Goal: Task Accomplishment & Management: Manage account settings

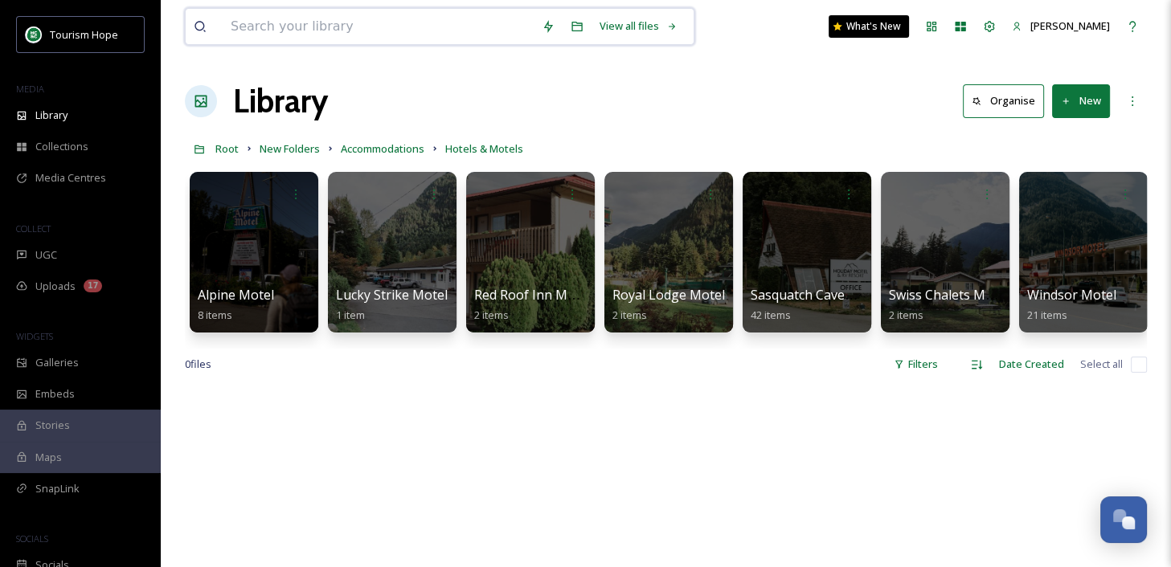
click at [251, 20] on input at bounding box center [378, 26] width 311 height 35
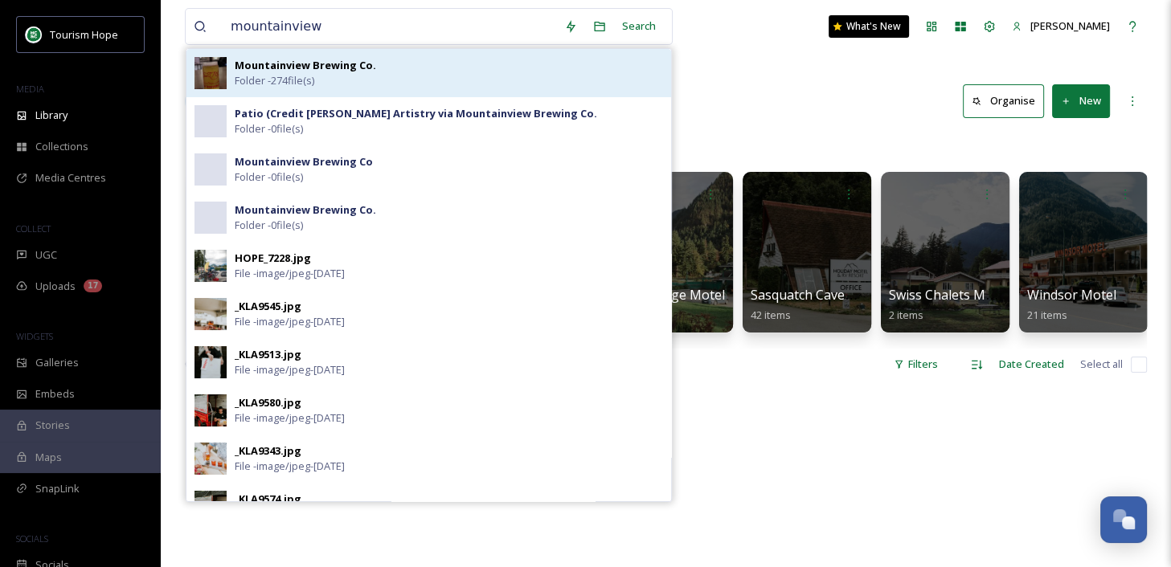
click at [355, 81] on div "Mountainview Brewing Co. Folder - 274 file(s)" at bounding box center [449, 73] width 428 height 31
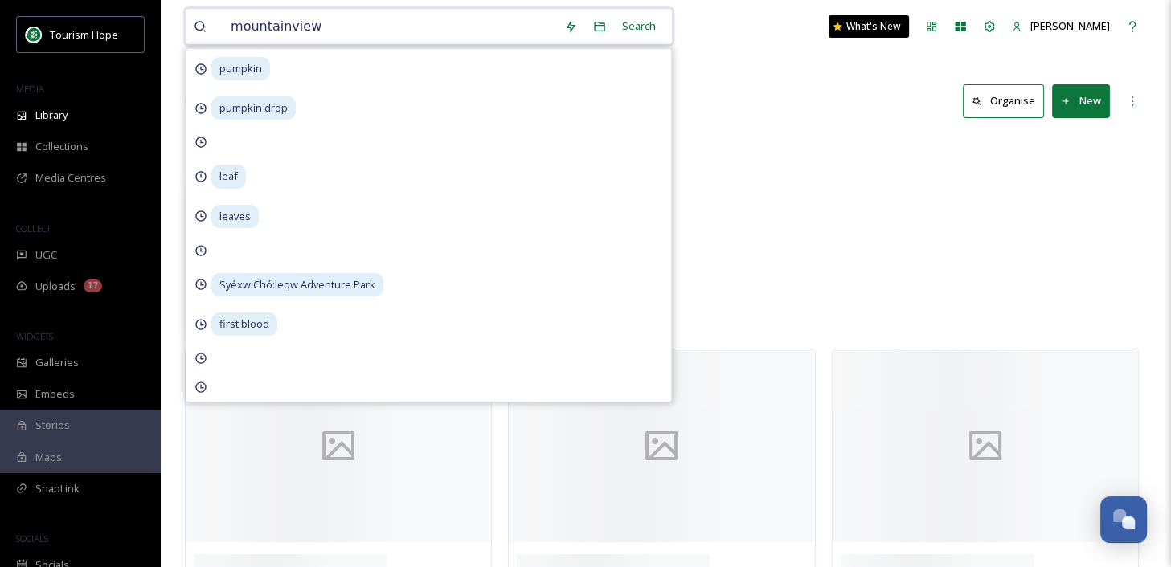
click at [334, 31] on input "mountainview" at bounding box center [389, 26] width 333 height 35
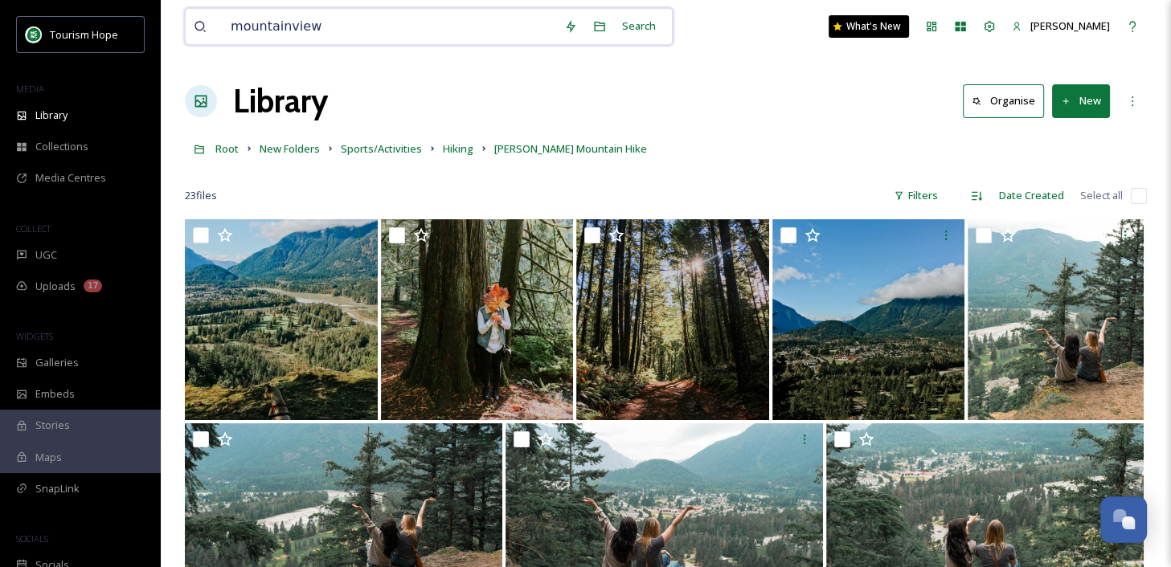
click at [317, 25] on input "mountainview" at bounding box center [389, 26] width 333 height 35
type input "mountainview"
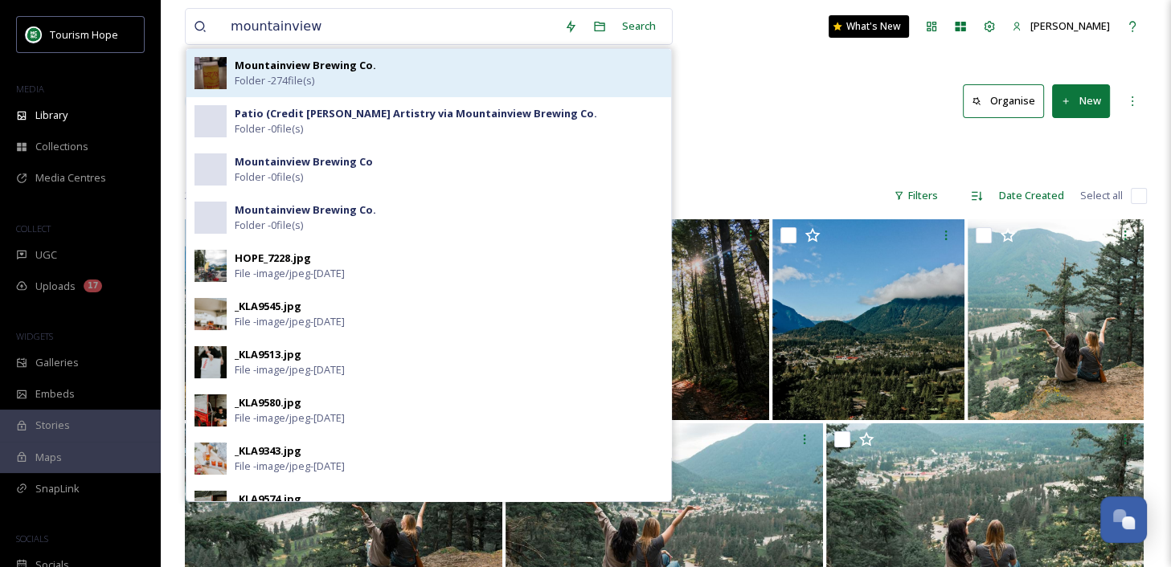
click at [334, 67] on strong "Mountainview Brewing Co." at bounding box center [305, 65] width 141 height 14
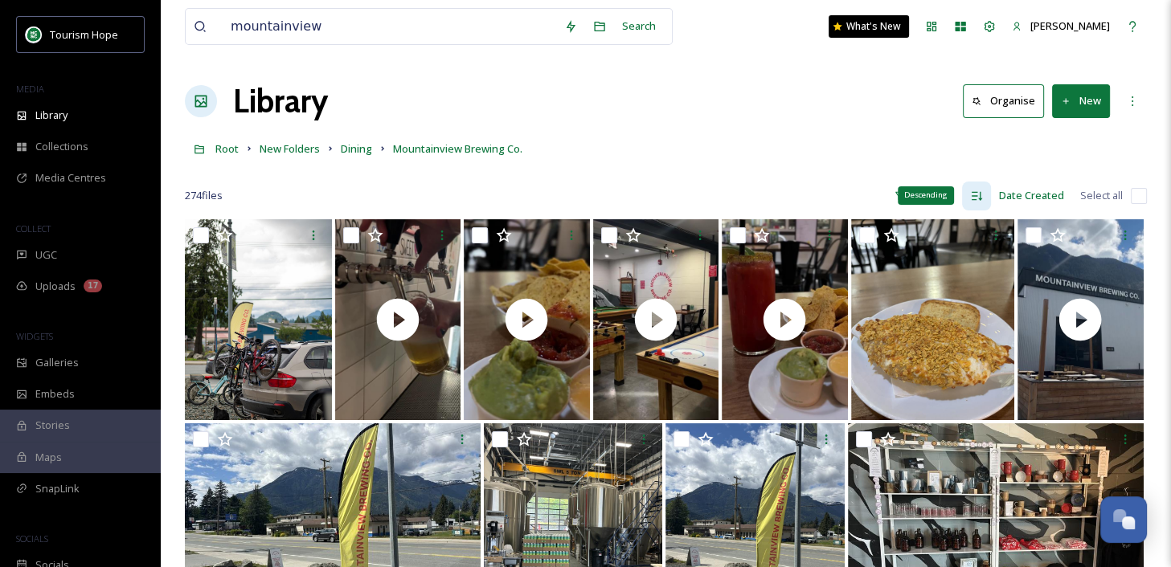
click at [971, 193] on icon at bounding box center [976, 196] width 13 height 13
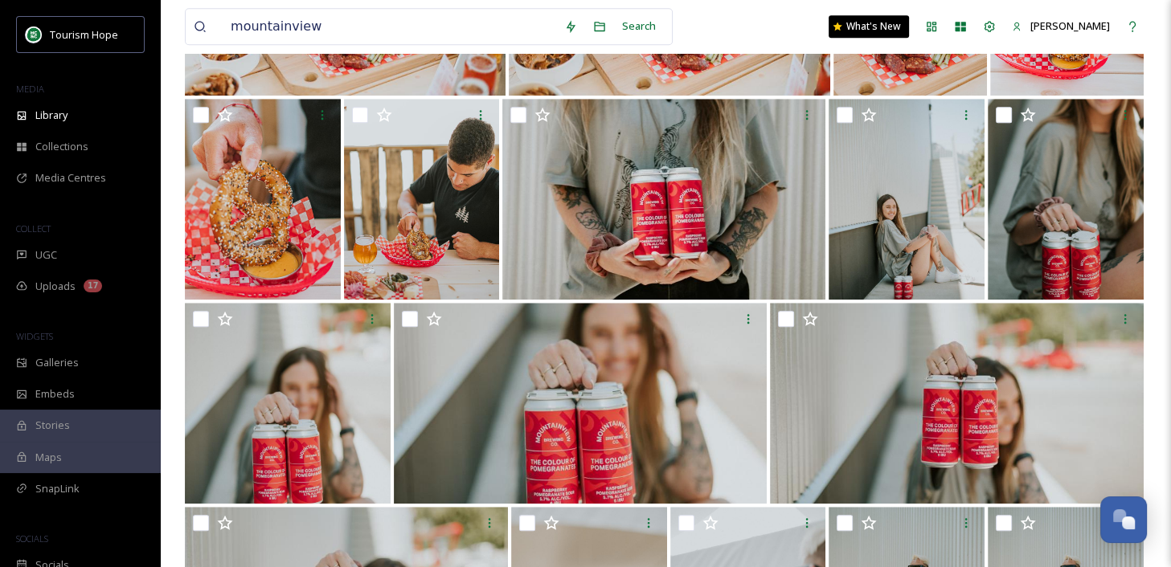
scroll to position [1012, 0]
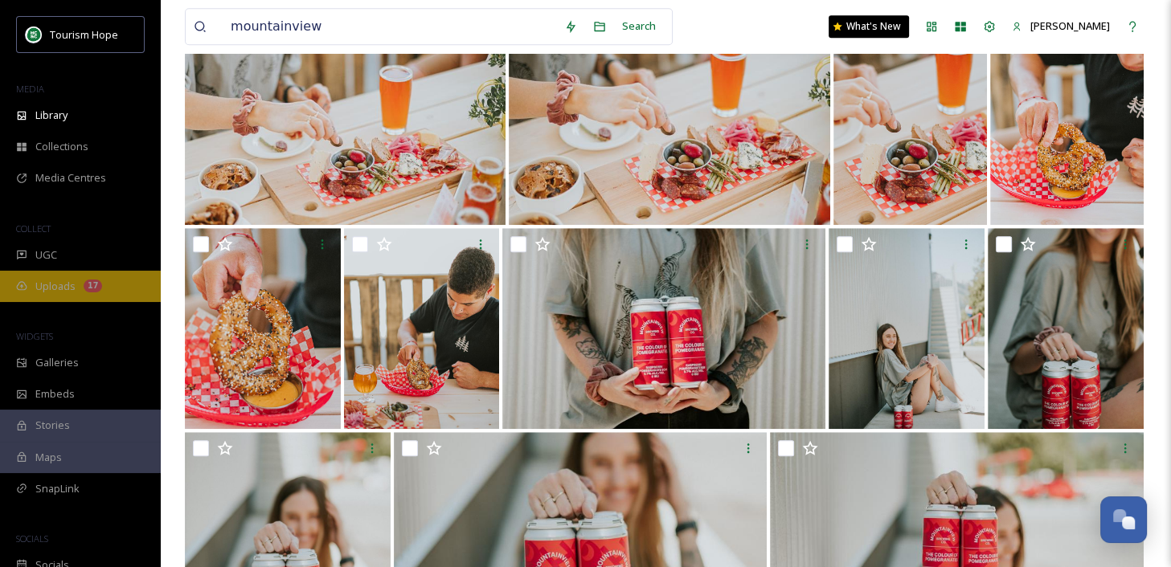
click at [65, 289] on span "Uploads" at bounding box center [55, 286] width 40 height 15
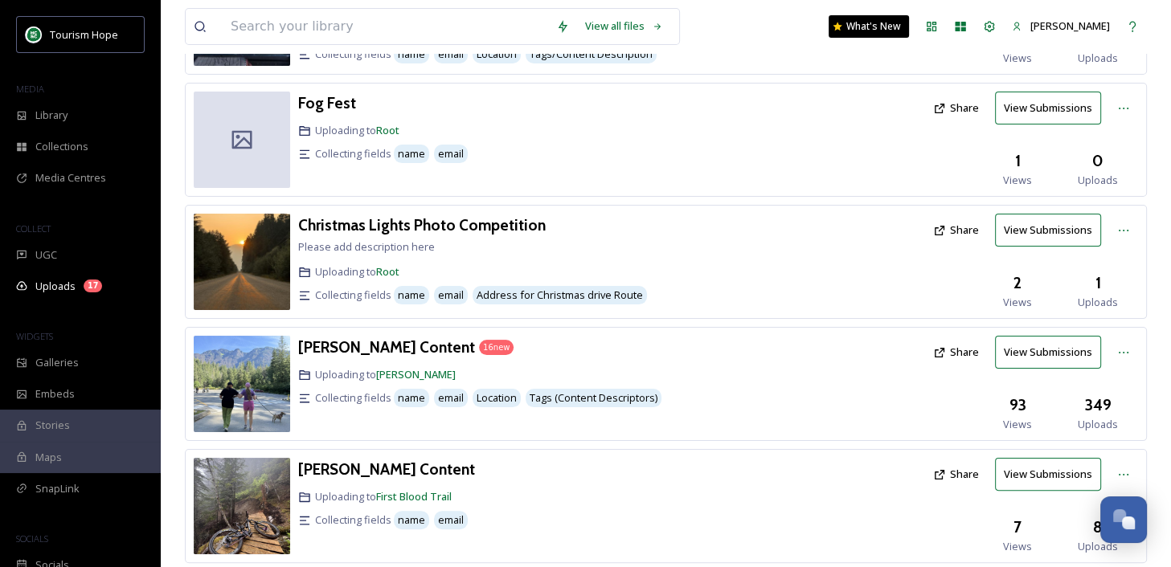
scroll to position [268, 0]
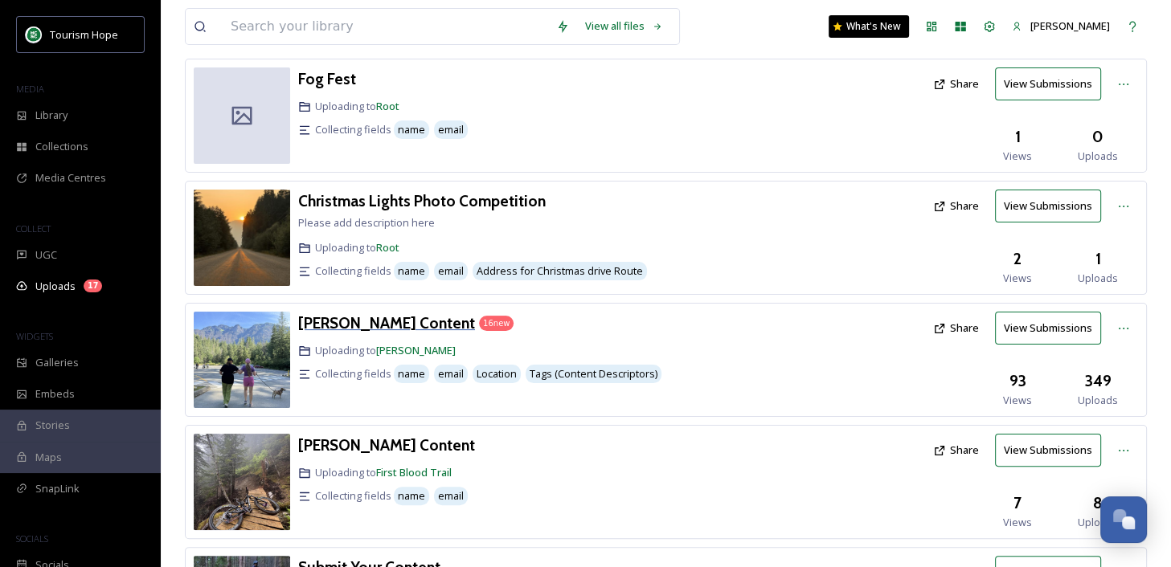
click at [372, 322] on h3 "[PERSON_NAME] Content" at bounding box center [386, 322] width 177 height 19
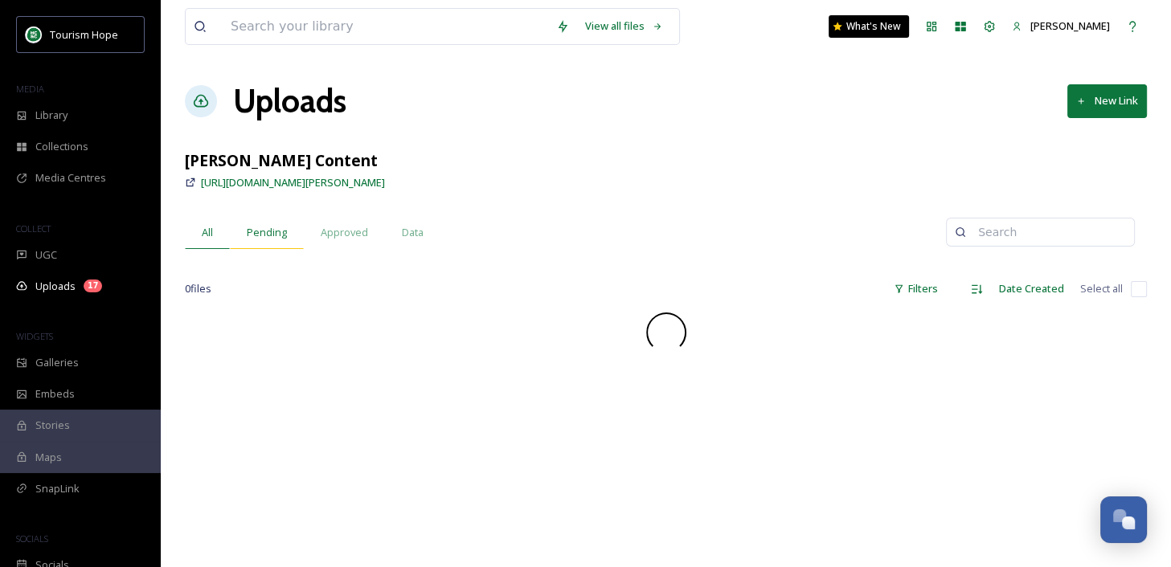
click at [277, 226] on span "Pending" at bounding box center [267, 232] width 40 height 15
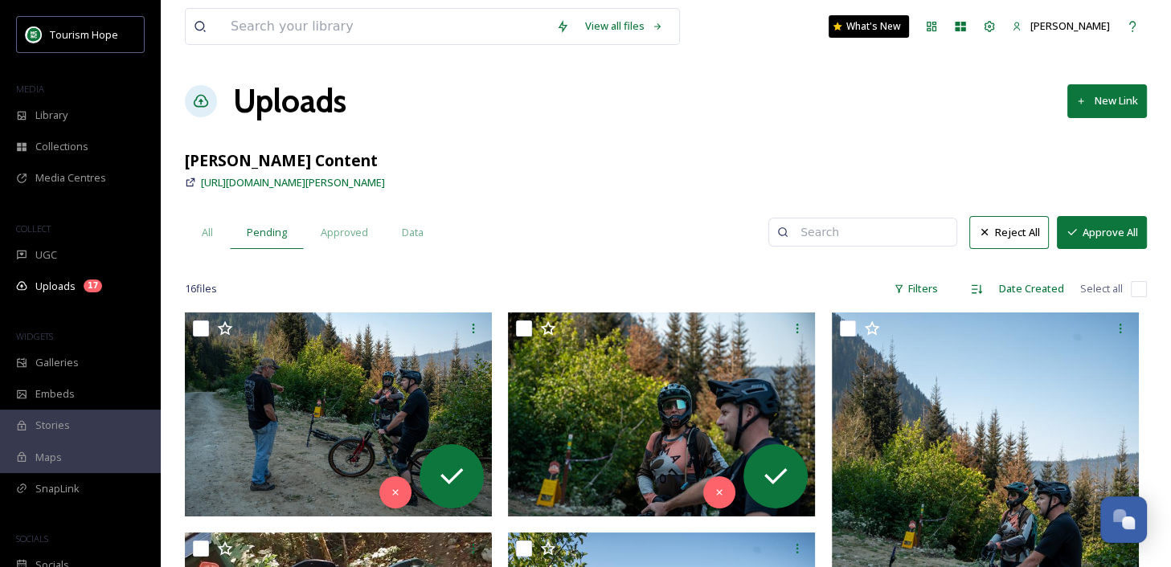
click at [1138, 292] on input "checkbox" at bounding box center [1139, 289] width 16 height 16
checkbox input "true"
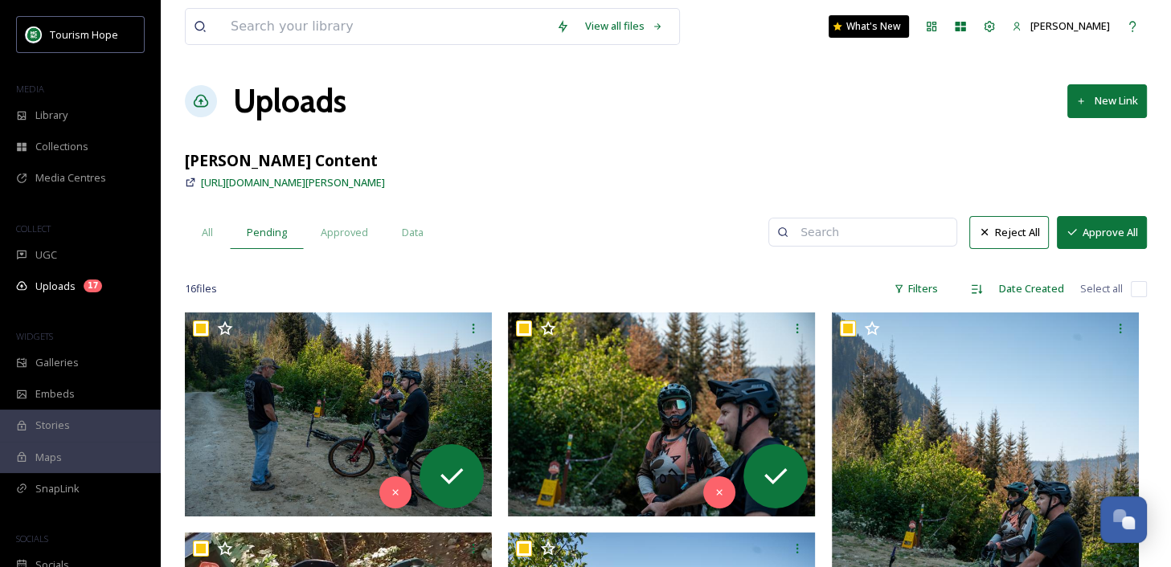
checkbox input "true"
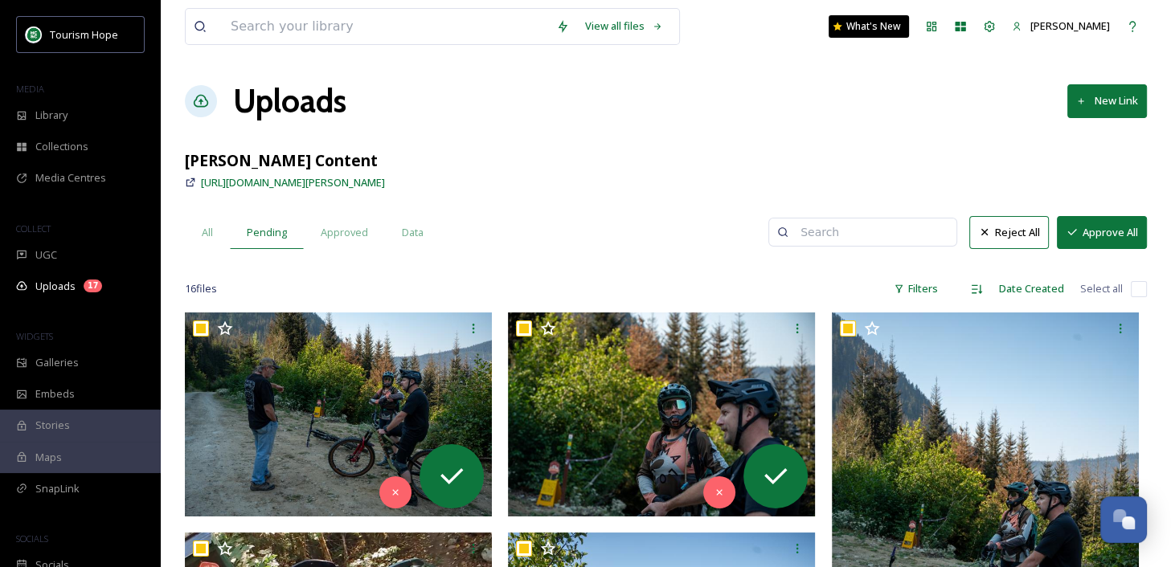
checkbox input "true"
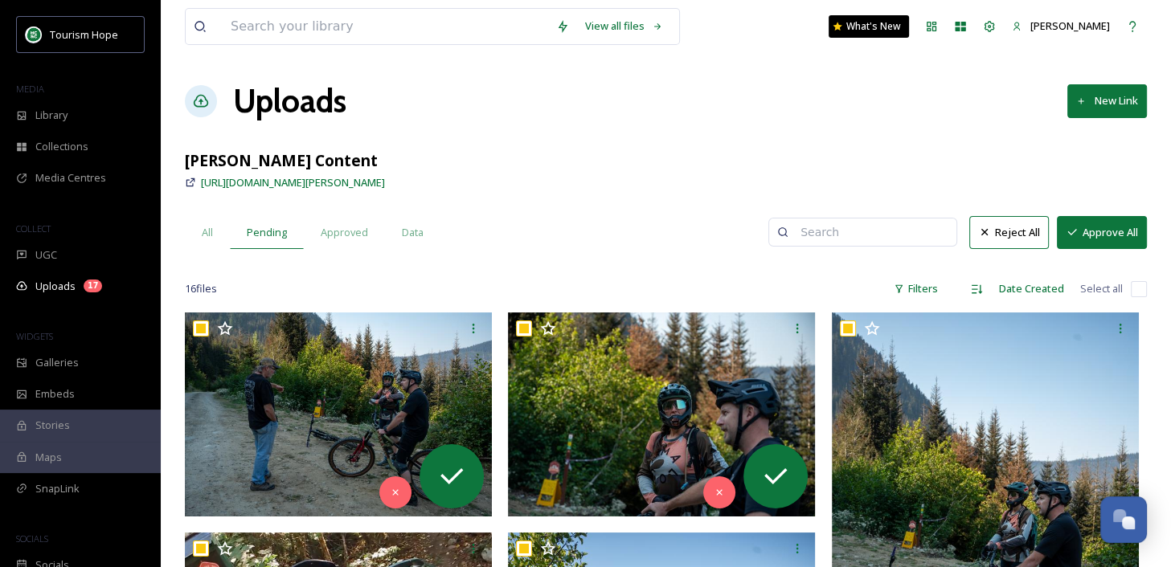
checkbox input "true"
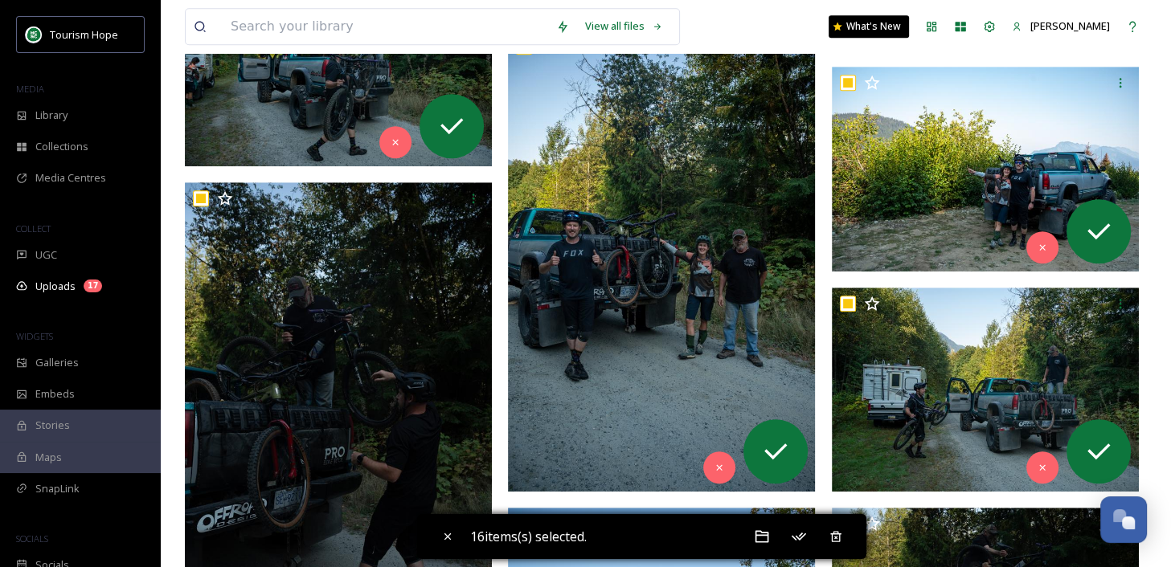
scroll to position [1628, 0]
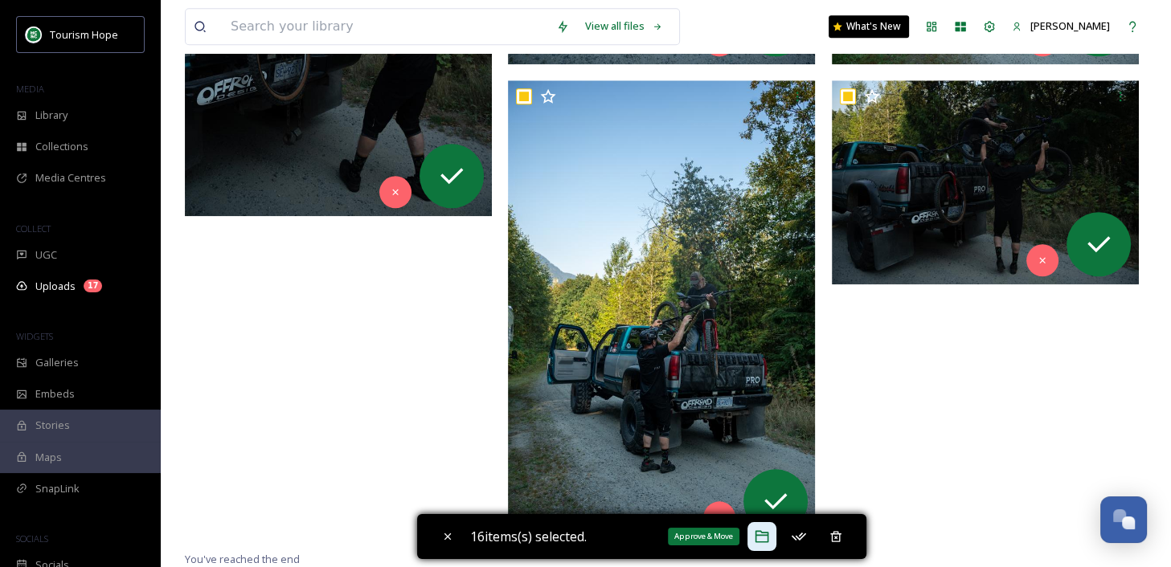
click at [768, 534] on icon at bounding box center [762, 537] width 16 height 16
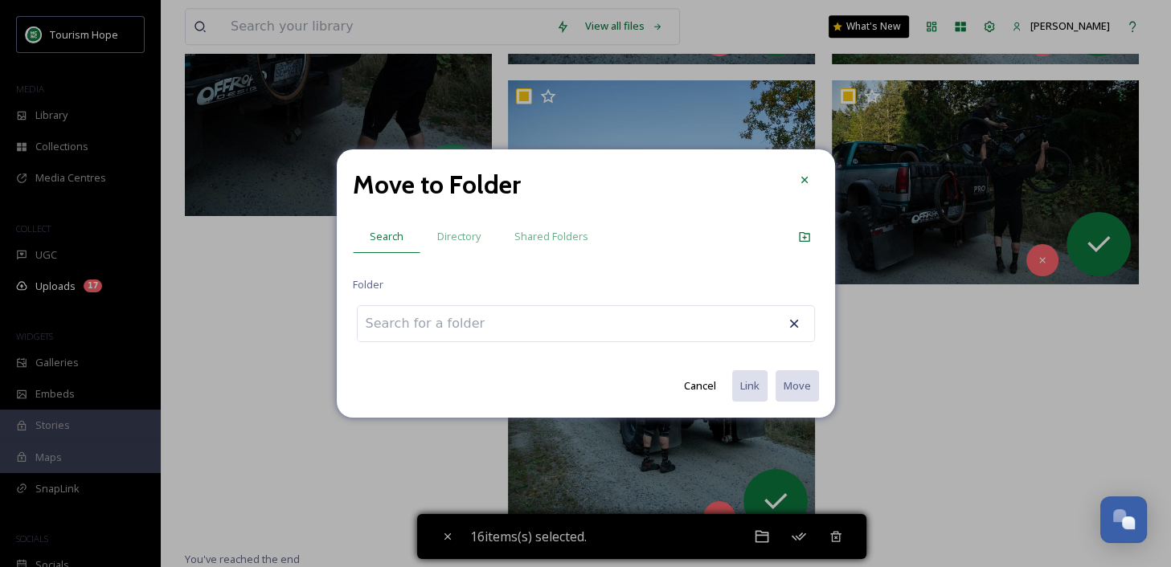
click at [648, 328] on div at bounding box center [586, 323] width 458 height 37
click at [804, 180] on icon at bounding box center [803, 180] width 6 height 6
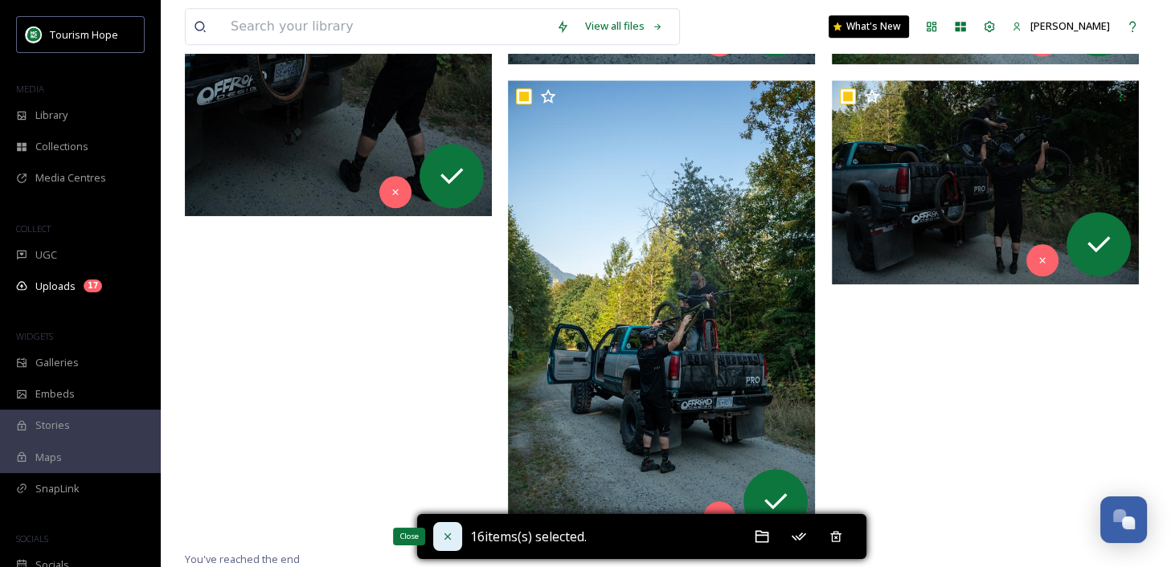
click at [452, 537] on icon at bounding box center [447, 536] width 13 height 13
checkbox input "false"
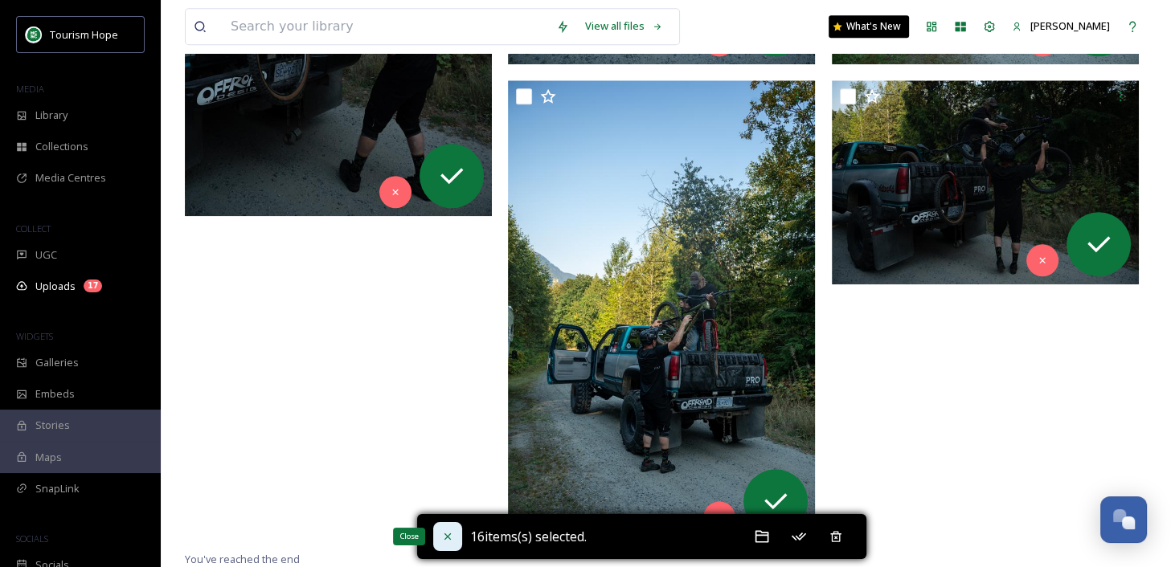
checkbox input "false"
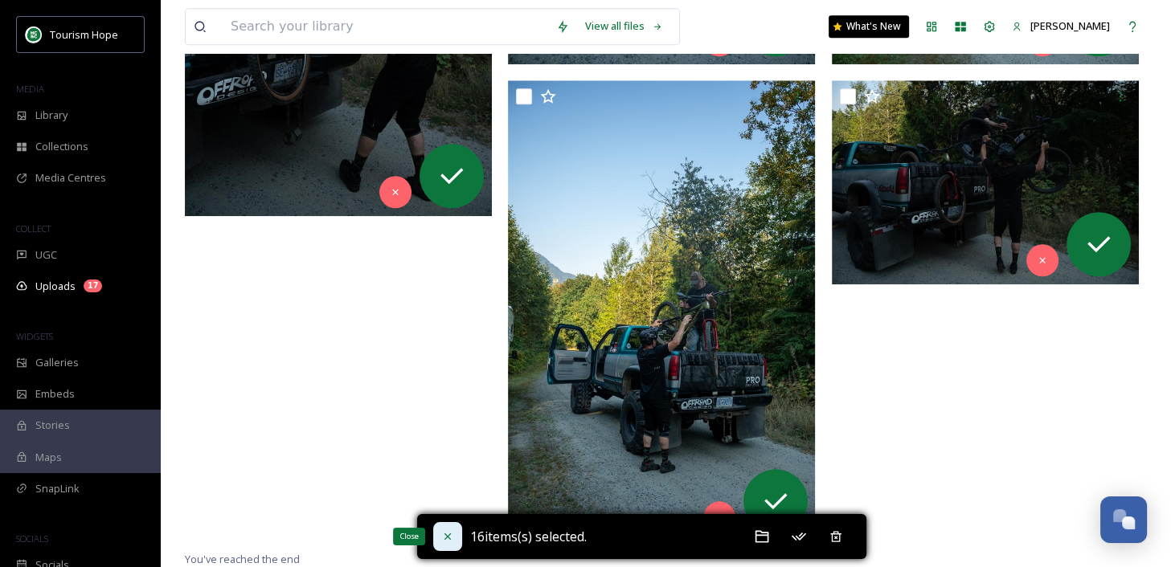
checkbox input "false"
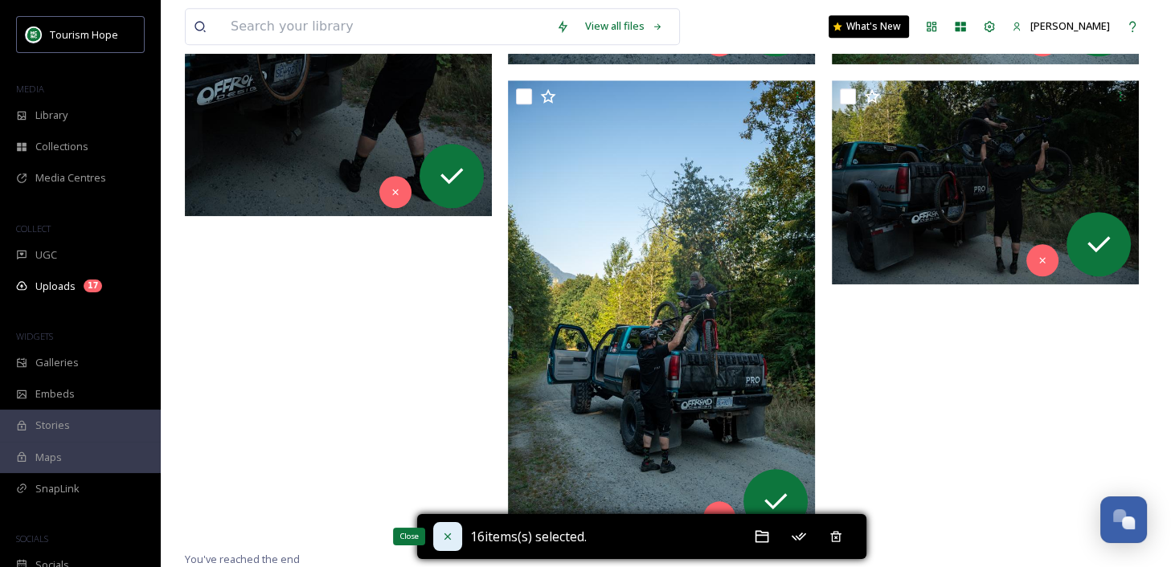
checkbox input "false"
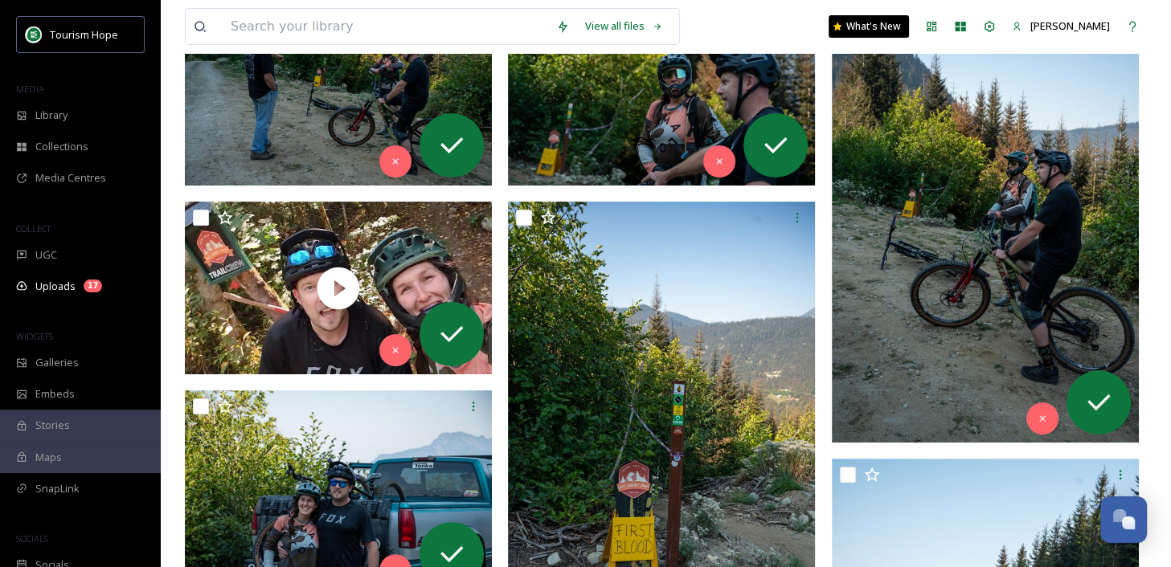
scroll to position [0, 0]
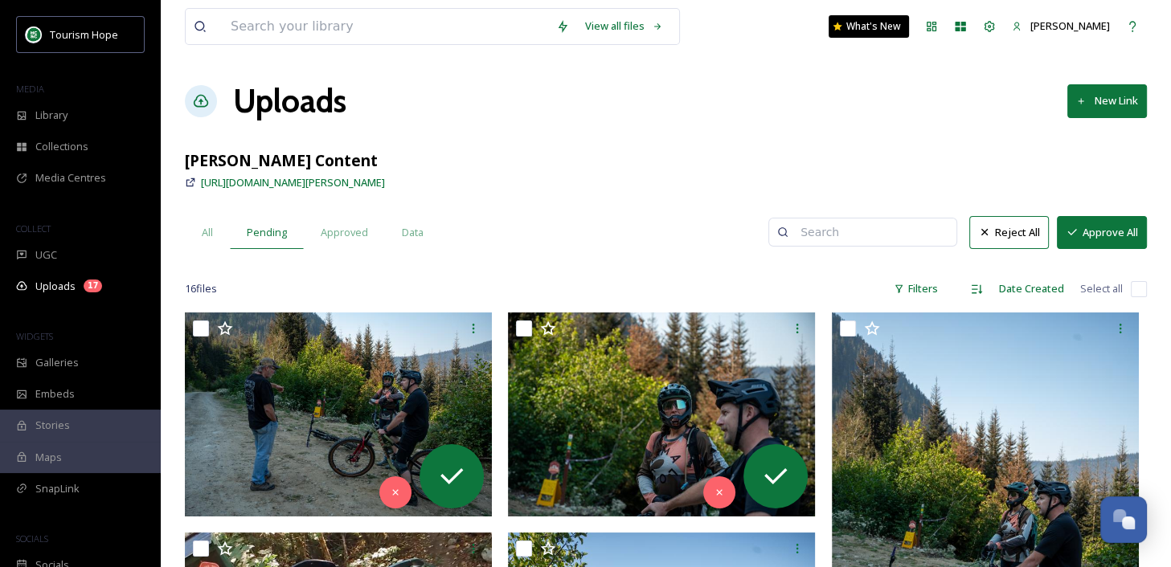
click at [1136, 291] on input "checkbox" at bounding box center [1139, 289] width 16 height 16
checkbox input "true"
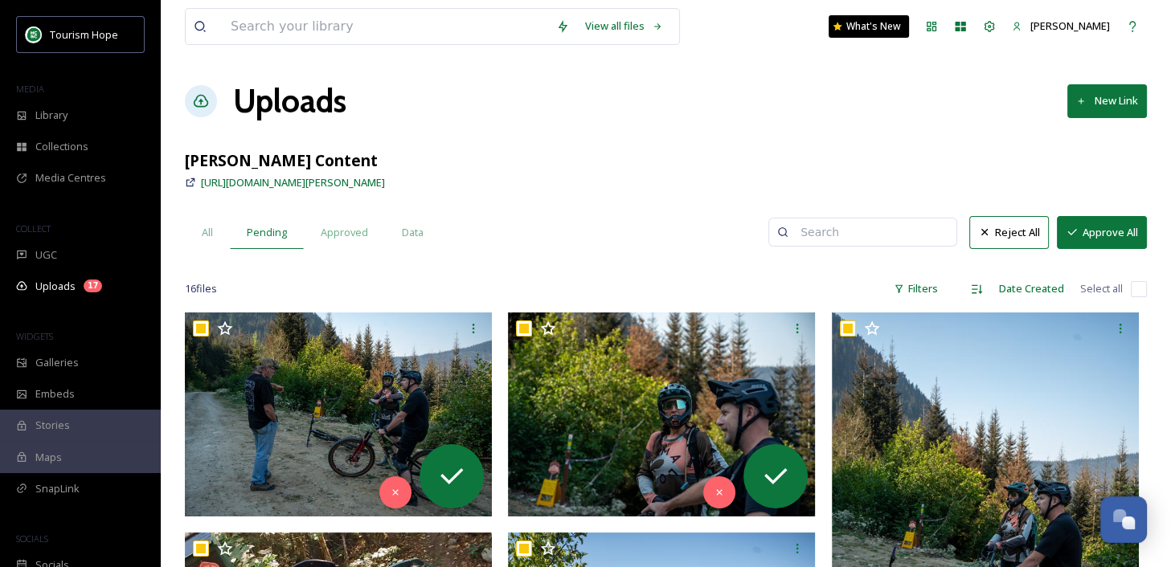
checkbox input "true"
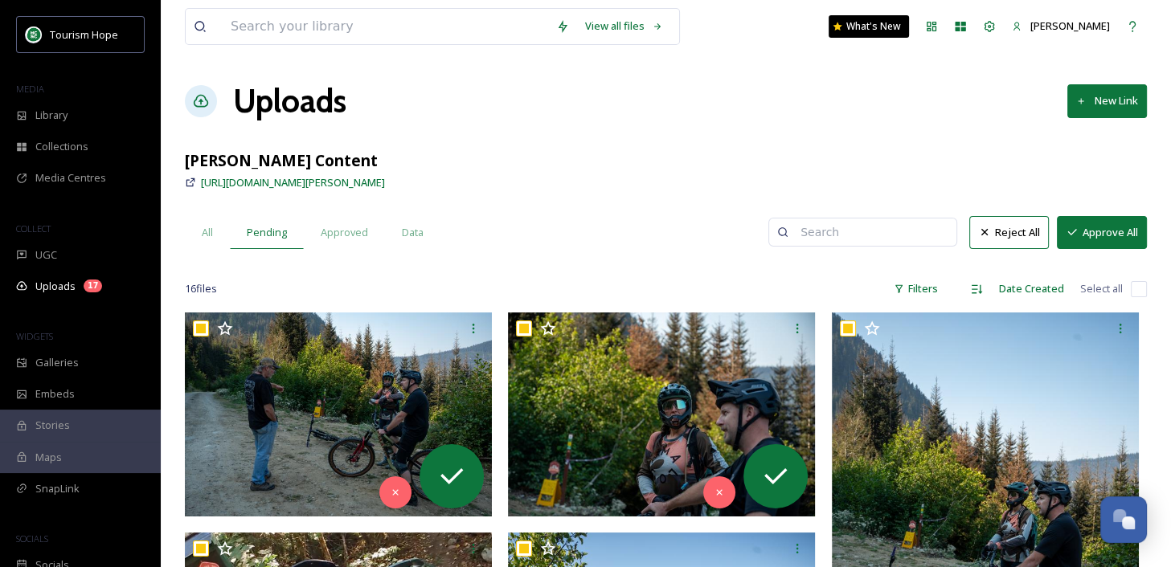
checkbox input "true"
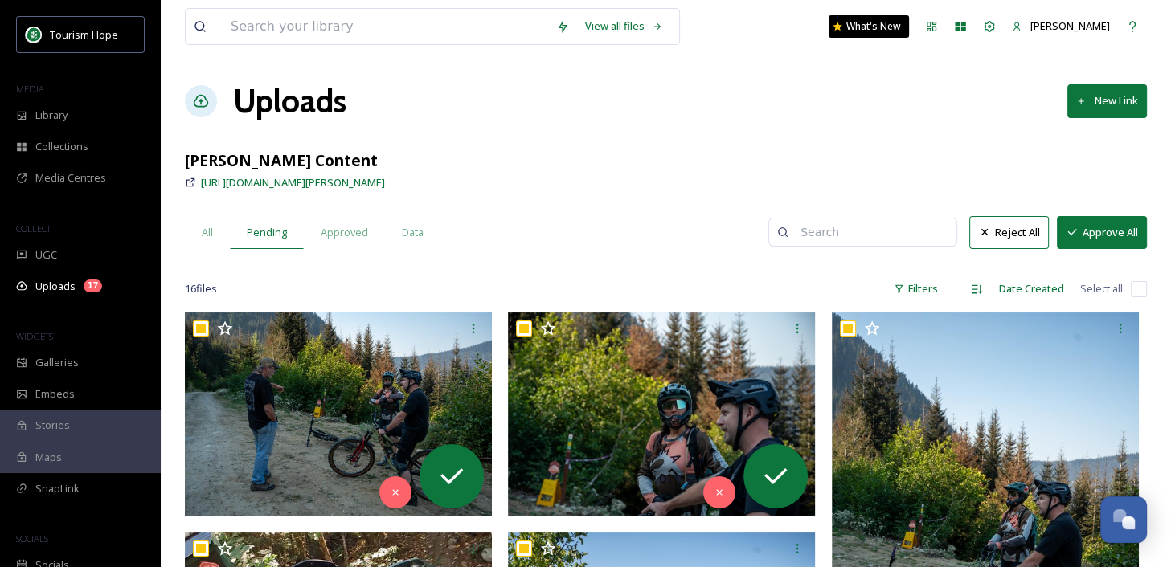
checkbox input "true"
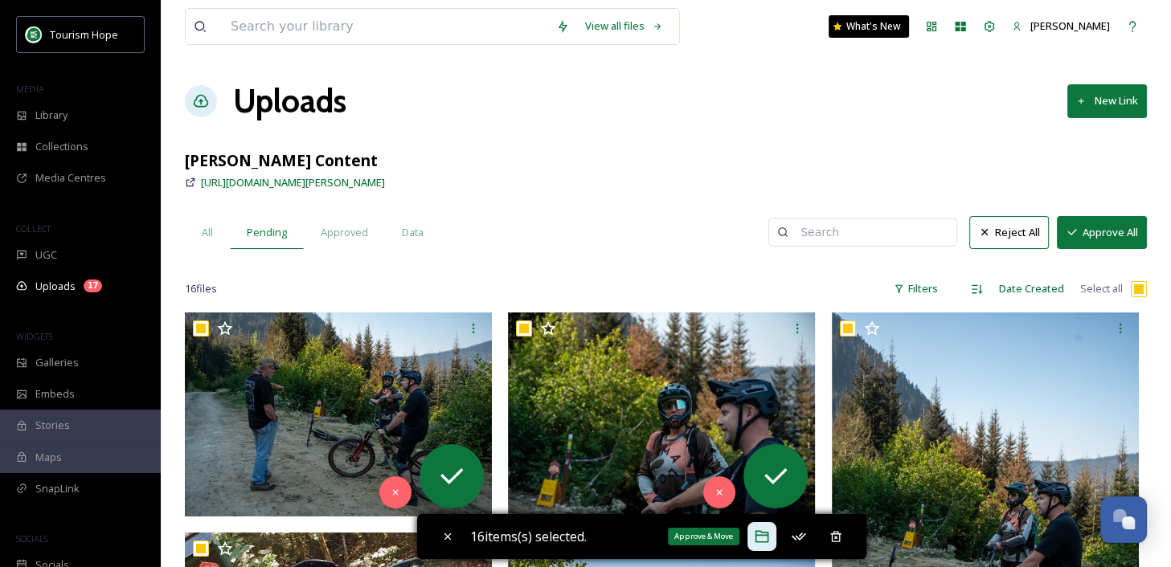
click at [764, 536] on icon at bounding box center [762, 537] width 14 height 12
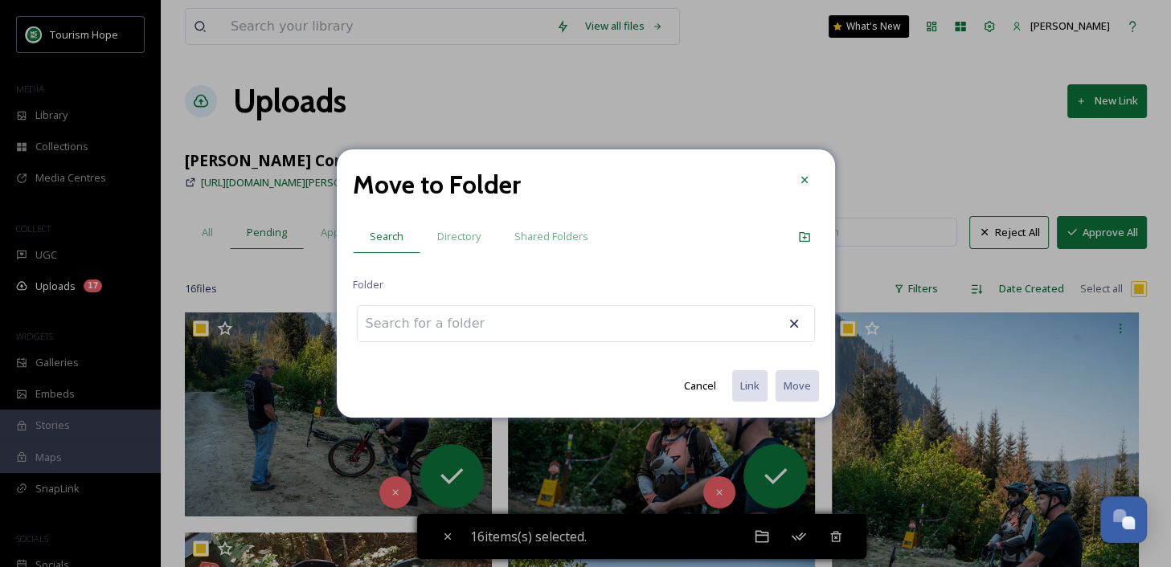
click at [530, 321] on div at bounding box center [586, 323] width 458 height 37
click at [436, 323] on input at bounding box center [446, 323] width 177 height 35
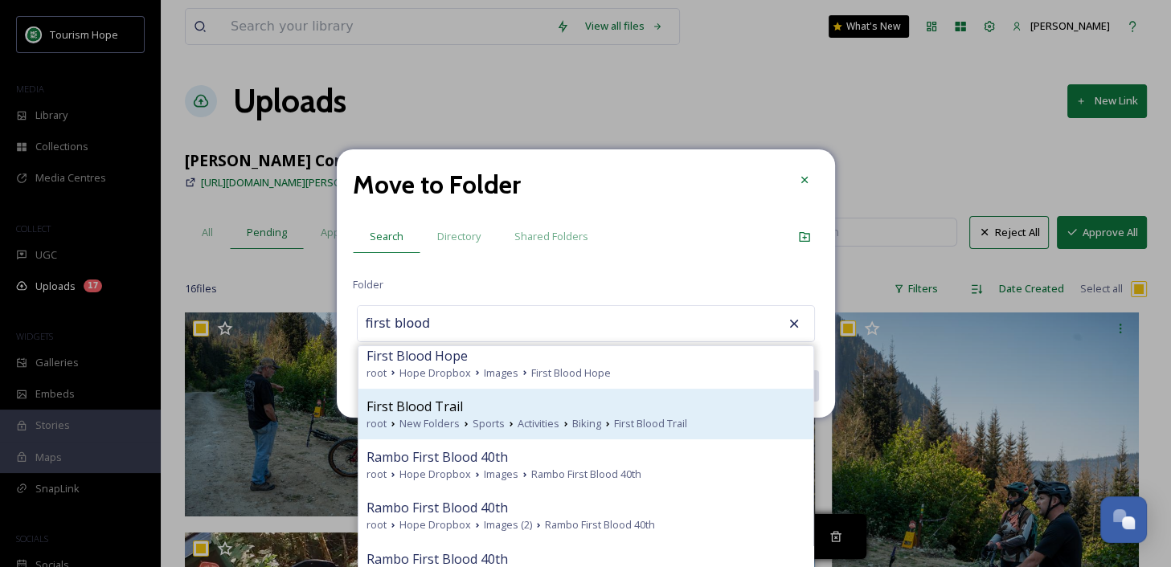
scroll to position [624, 0]
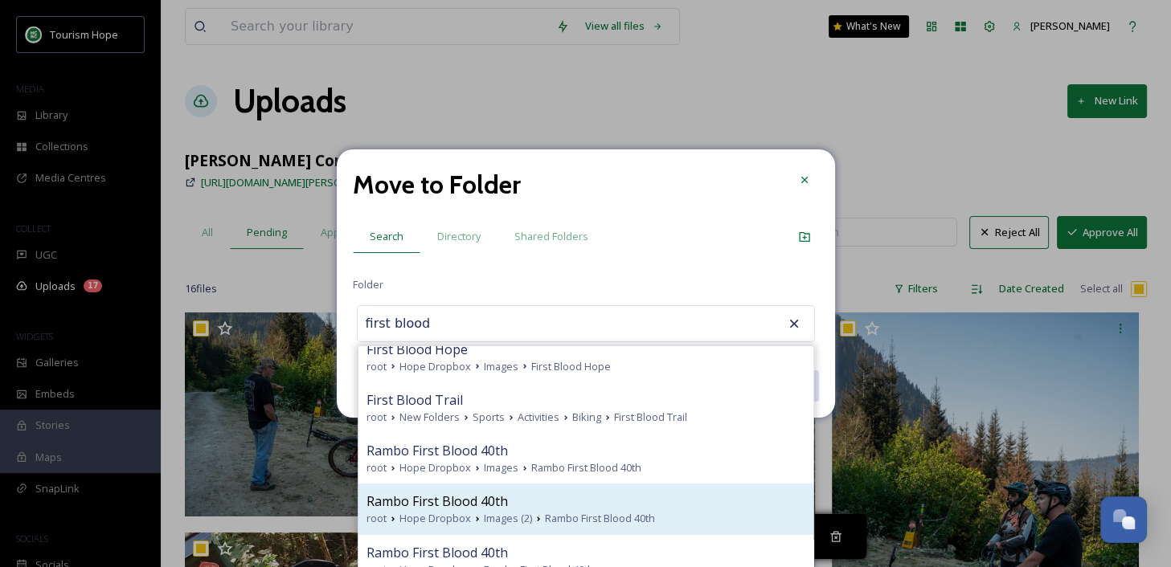
type input "first blood"
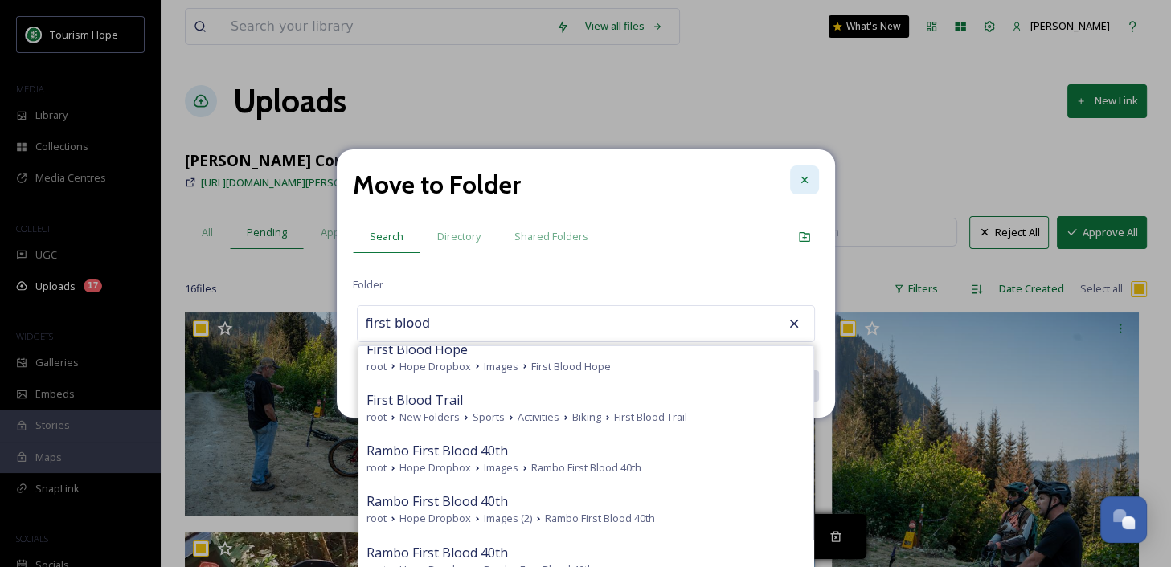
click at [802, 179] on icon at bounding box center [803, 180] width 6 height 6
click at [802, 179] on div "[URL][DOMAIN_NAME][PERSON_NAME]" at bounding box center [666, 182] width 962 height 19
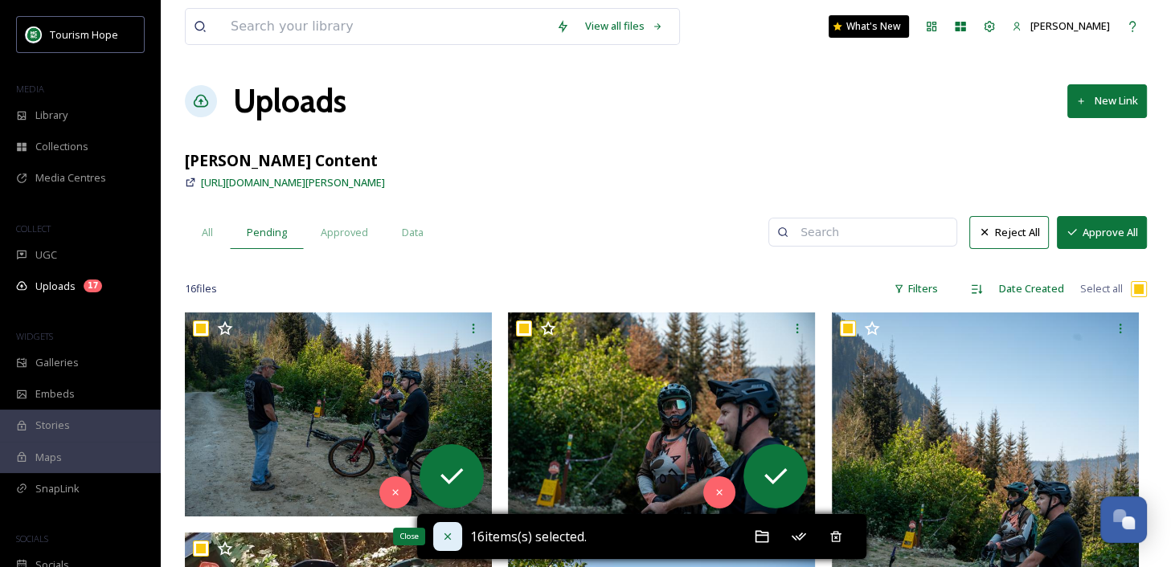
click at [444, 535] on icon at bounding box center [447, 536] width 13 height 13
checkbox input "false"
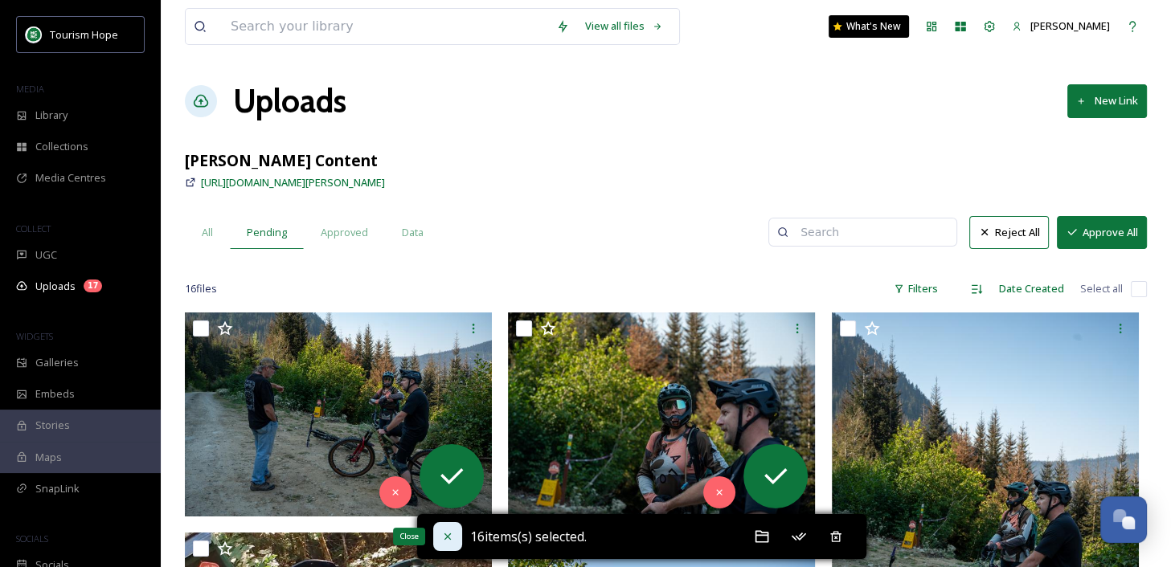
checkbox input "false"
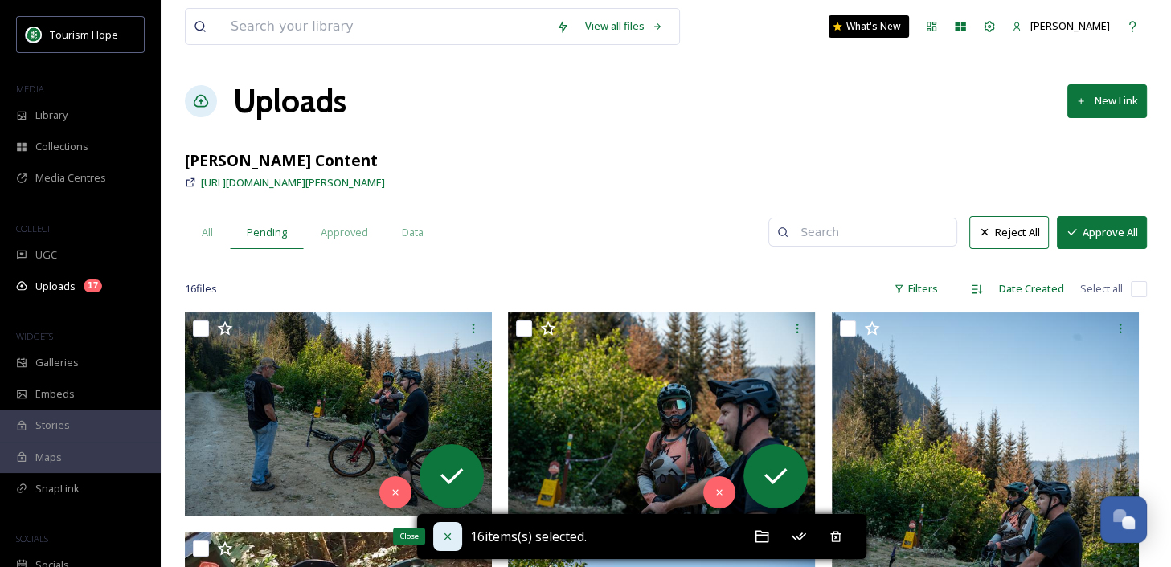
checkbox input "false"
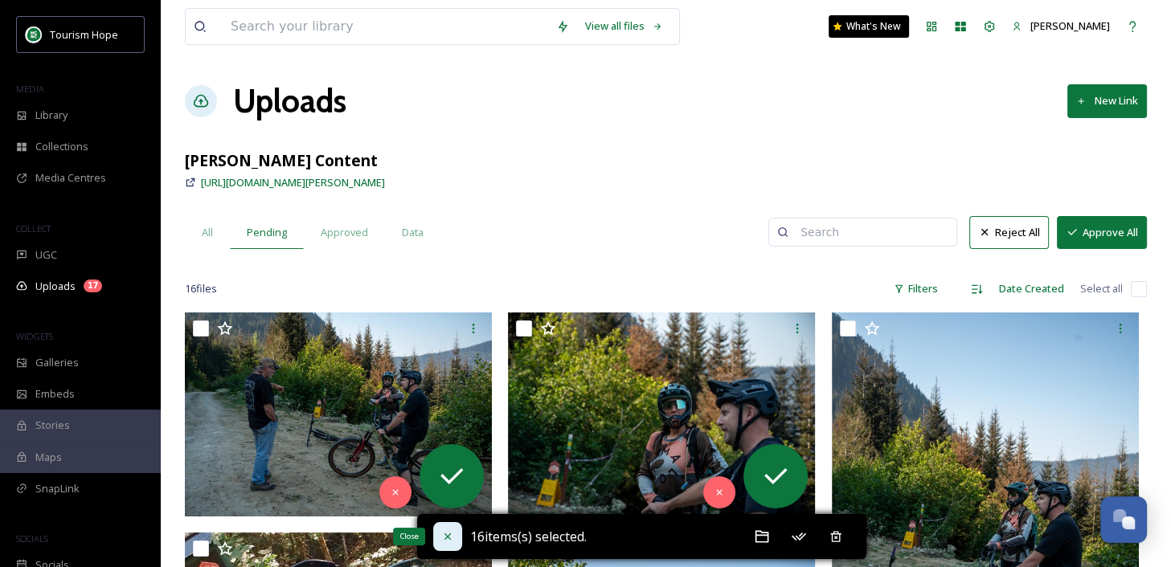
checkbox input "false"
